Goal: Find specific page/section

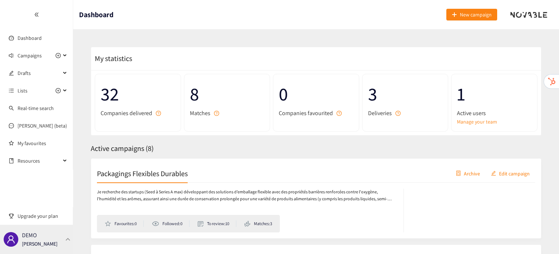
click at [56, 230] on div "DEMO [PERSON_NAME]" at bounding box center [36, 239] width 73 height 29
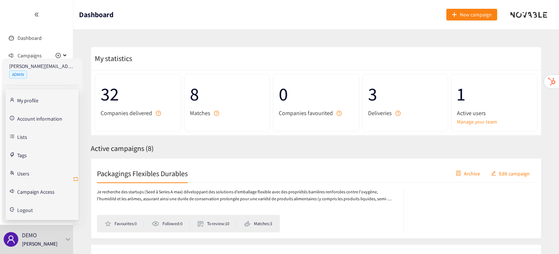
click at [75, 178] on icon "retweet" at bounding box center [76, 179] width 6 height 6
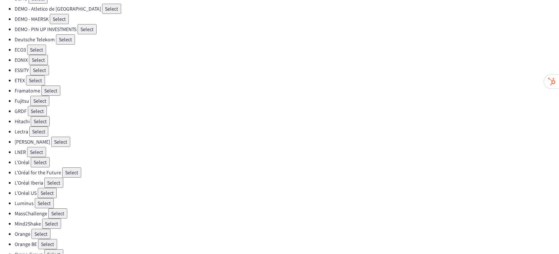
scroll to position [112, 0]
click at [35, 147] on button "Select" at bounding box center [36, 152] width 19 height 10
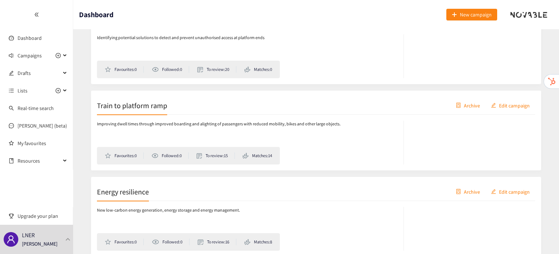
scroll to position [275, 0]
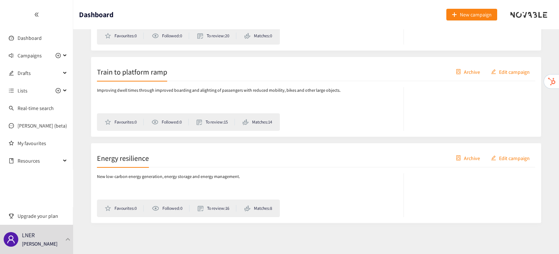
click at [134, 158] on h2 "Energy resilience" at bounding box center [123, 158] width 52 height 10
